Goal: Information Seeking & Learning: Learn about a topic

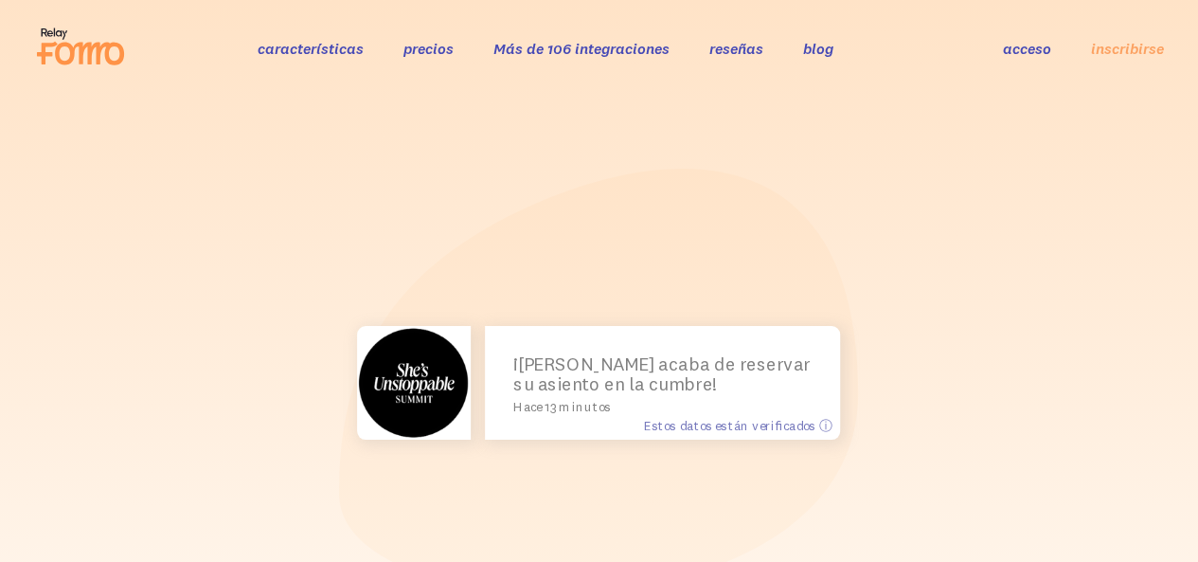
click at [107, 44] on icon at bounding box center [89, 54] width 69 height 23
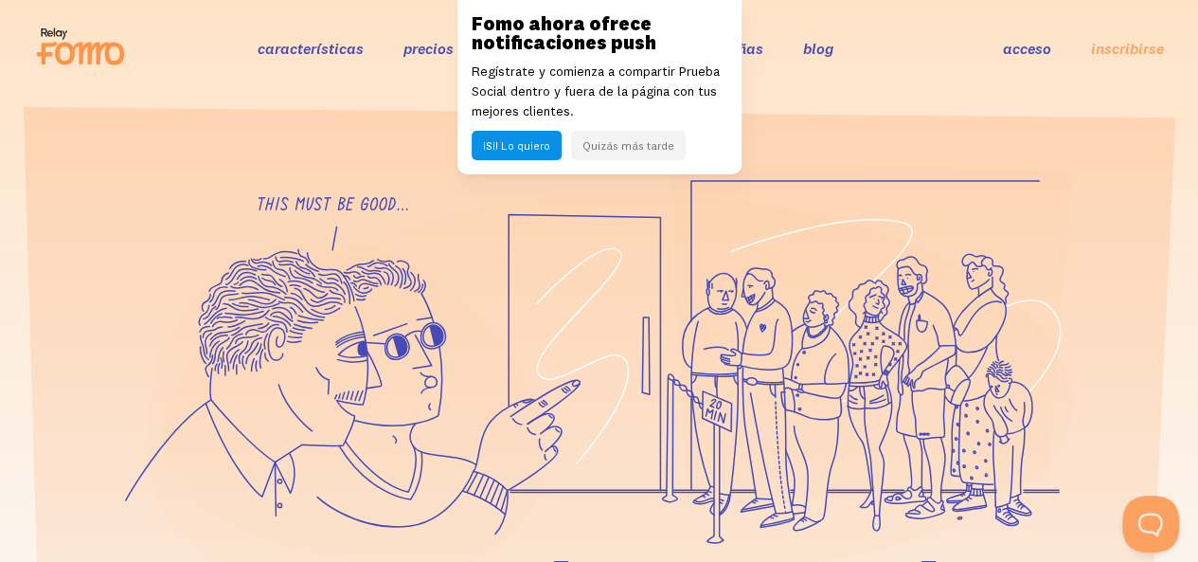
drag, startPoint x: 1208, startPoint y: 28, endPoint x: 1211, endPoint y: -82, distance: 110.8
click at [606, 149] on font "Quizás más tarde" at bounding box center [628, 145] width 92 height 14
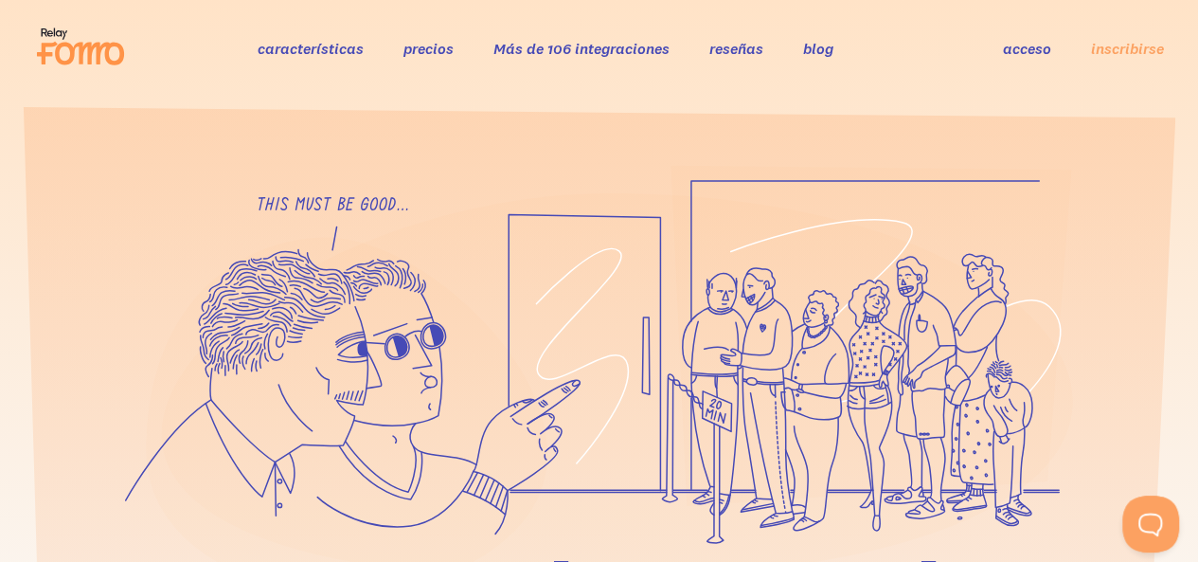
click at [410, 39] on font "precios" at bounding box center [427, 48] width 50 height 19
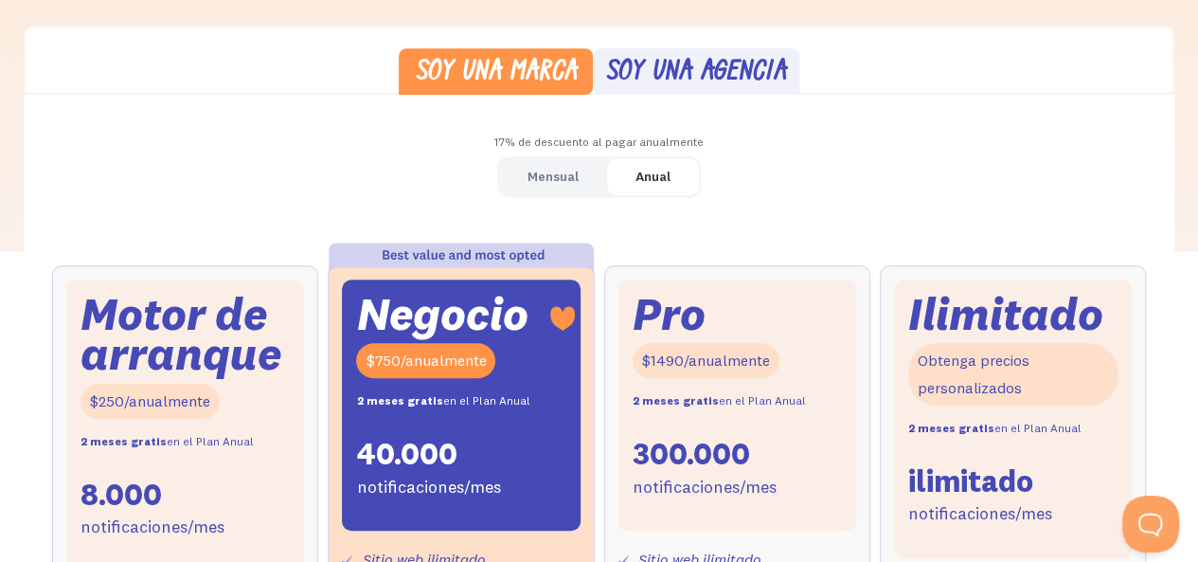
scroll to position [539, 0]
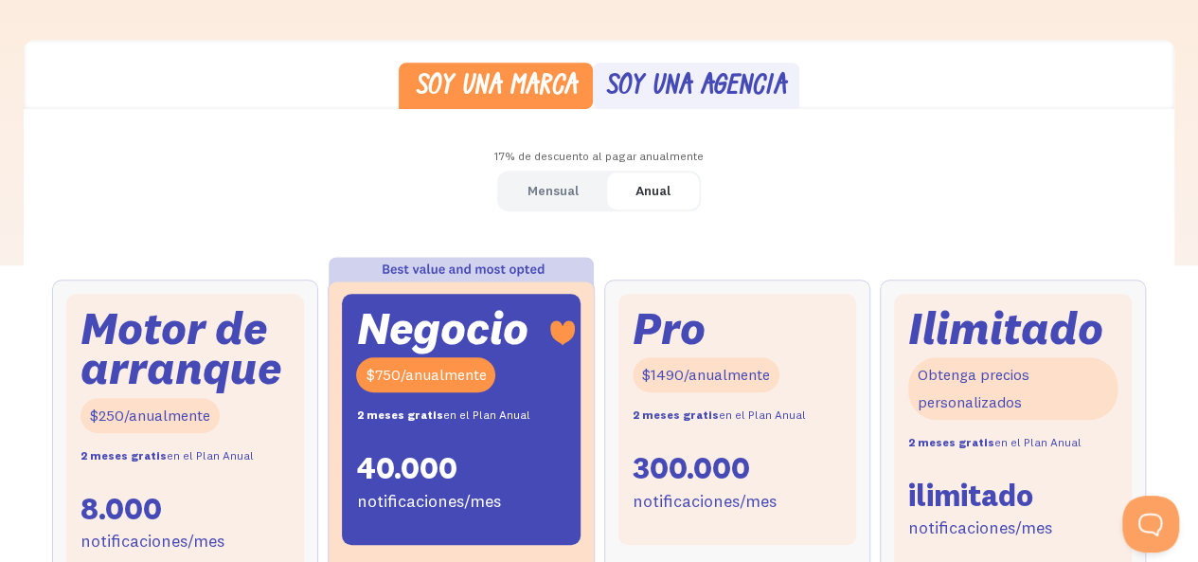
click at [557, 184] on font "Mensual" at bounding box center [552, 190] width 51 height 17
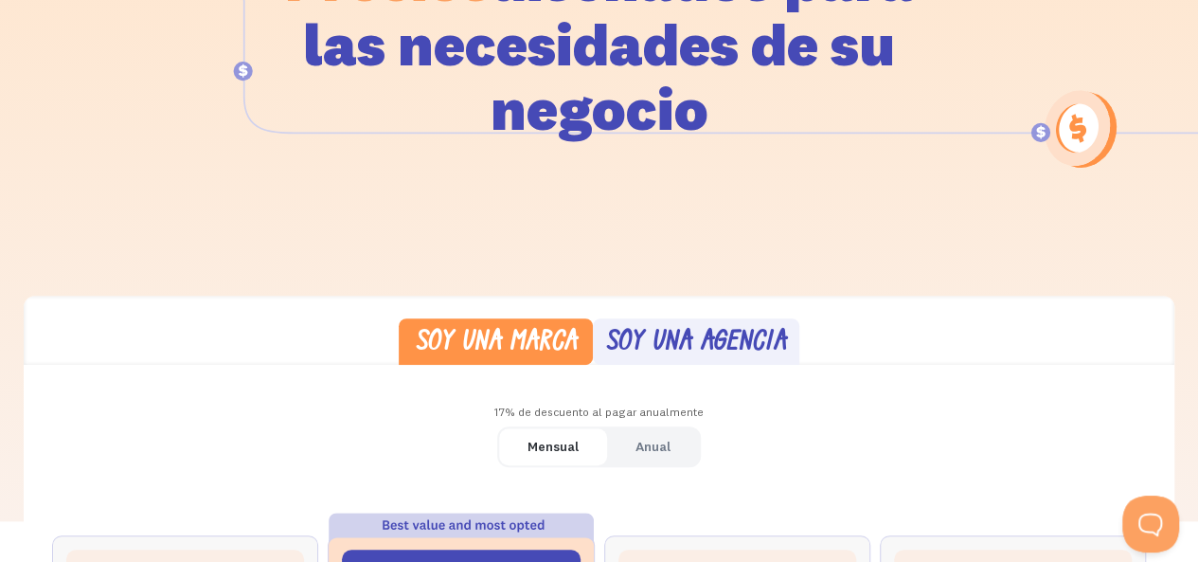
scroll to position [0, 0]
